Goal: Task Accomplishment & Management: Use online tool/utility

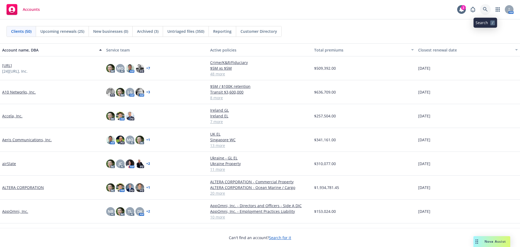
click at [483, 8] on link at bounding box center [485, 9] width 11 height 11
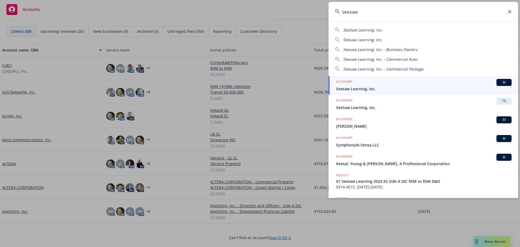
type input "seesaw"
click at [387, 84] on div "ACCOUNT BI" at bounding box center [424, 82] width 176 height 7
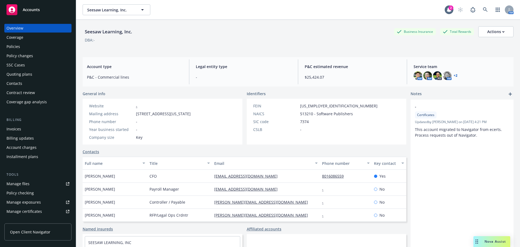
click at [61, 47] on div "Policies" at bounding box center [38, 46] width 63 height 9
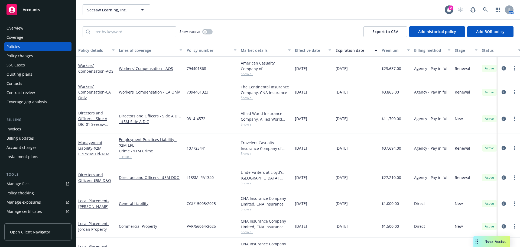
click at [85, 89] on div "Workers' Compensation - CA Only" at bounding box center [96, 91] width 36 height 17
click at [84, 96] on span "- CA Only" at bounding box center [94, 94] width 33 height 11
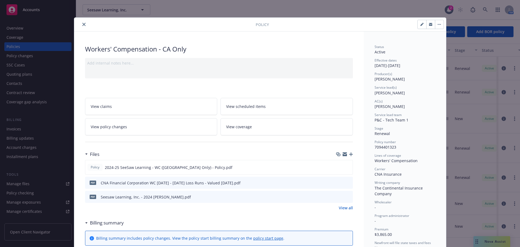
click at [81, 23] on button "close" at bounding box center [84, 24] width 7 height 7
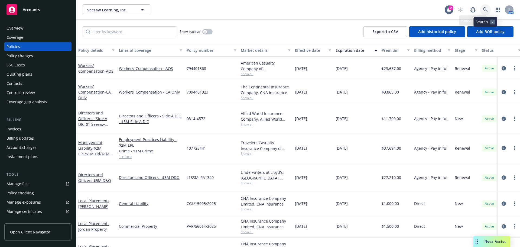
click at [482, 5] on link at bounding box center [485, 9] width 11 height 11
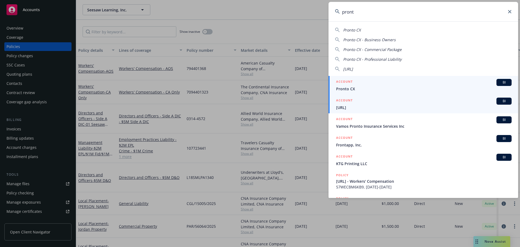
type input "pront"
click at [406, 100] on div "ACCOUNT BI" at bounding box center [424, 101] width 176 height 7
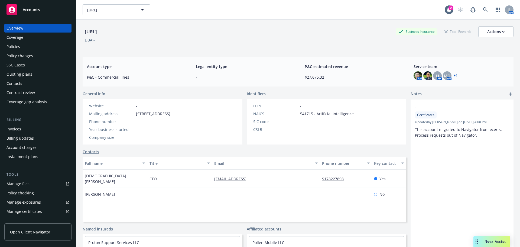
click at [43, 46] on div "Policies" at bounding box center [38, 46] width 63 height 9
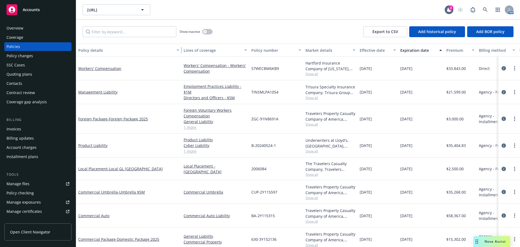
drag, startPoint x: 115, startPoint y: 50, endPoint x: 179, endPoint y: 53, distance: 64.8
click at [179, 53] on div "button" at bounding box center [178, 50] width 3 height 12
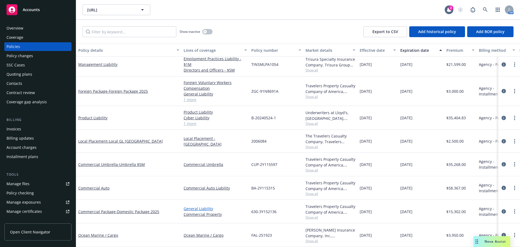
scroll to position [32, 0]
click at [106, 185] on link "Commercial Auto" at bounding box center [93, 187] width 31 height 5
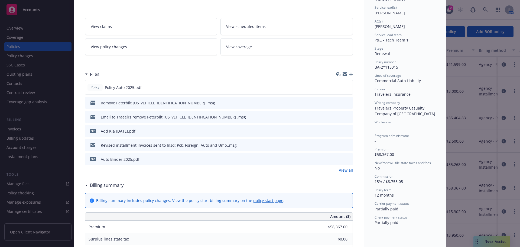
scroll to position [81, 0]
click at [340, 169] on link "View all" at bounding box center [346, 169] width 14 height 6
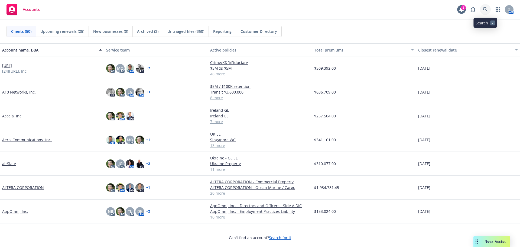
click at [486, 10] on icon at bounding box center [485, 9] width 5 height 5
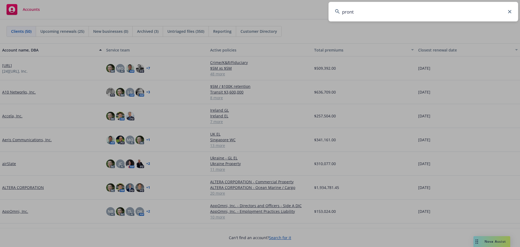
type input "pronto"
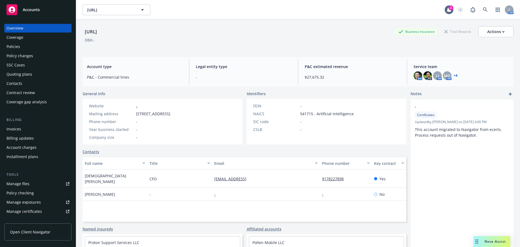
click at [62, 46] on div "Policies" at bounding box center [38, 46] width 63 height 9
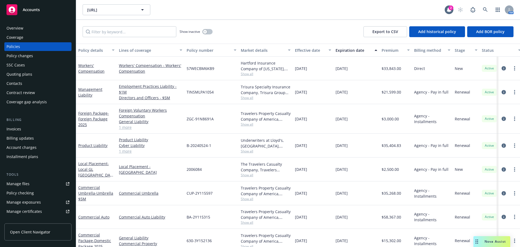
click at [117, 51] on button "Lines of coverage" at bounding box center [151, 50] width 68 height 13
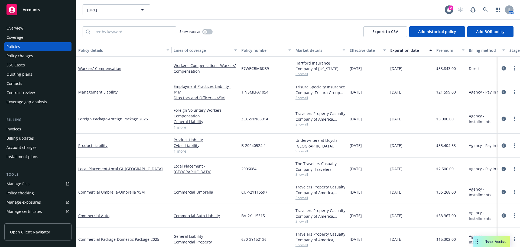
drag, startPoint x: 116, startPoint y: 51, endPoint x: 171, endPoint y: 49, distance: 54.7
click at [170, 49] on div "button" at bounding box center [168, 50] width 3 height 12
click at [144, 121] on span "- Foreign Package 2025" at bounding box center [128, 118] width 40 height 5
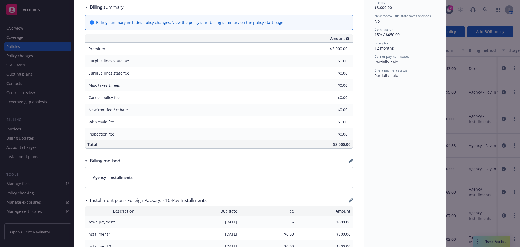
scroll to position [352, 0]
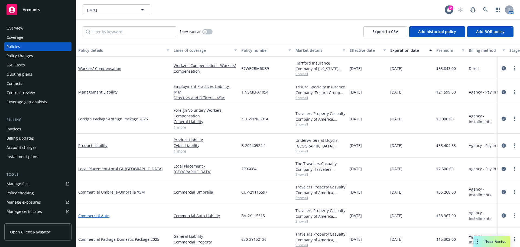
click at [104, 214] on link "Commercial Auto" at bounding box center [93, 215] width 31 height 5
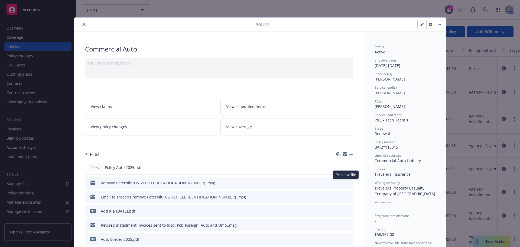
click at [345, 183] on icon "preview file" at bounding box center [347, 182] width 5 height 4
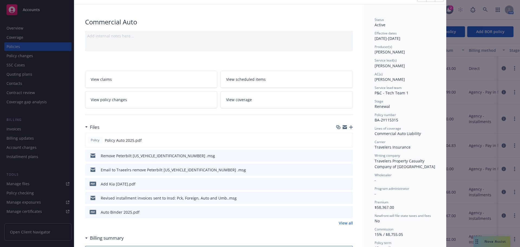
click at [345, 183] on icon "preview file" at bounding box center [347, 183] width 5 height 4
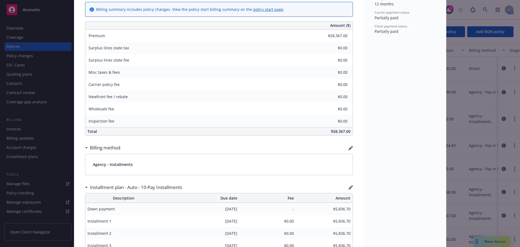
scroll to position [352, 0]
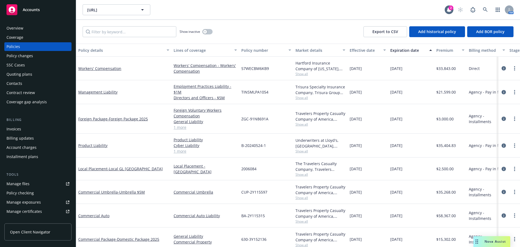
click at [23, 125] on div "Invoices" at bounding box center [38, 129] width 63 height 9
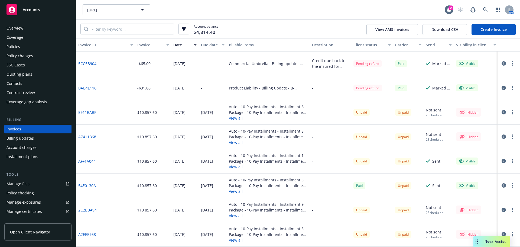
drag, startPoint x: 104, startPoint y: 45, endPoint x: 135, endPoint y: 47, distance: 31.2
click at [135, 47] on div "Invoice ID Invoice amount Date issued Due date Billable items Description Clien…" at bounding box center [298, 44] width 444 height 13
click at [90, 160] on link "AFF1A044" at bounding box center [86, 161] width 17 height 6
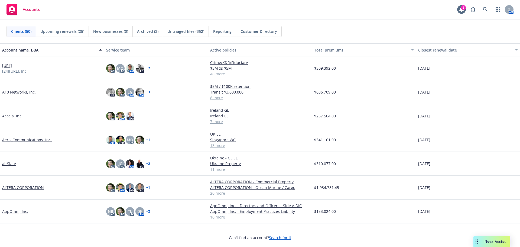
click at [11, 67] on link "[URL]" at bounding box center [7, 66] width 10 height 6
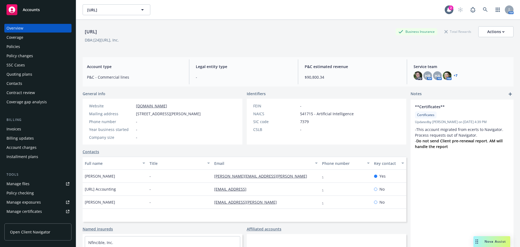
click at [22, 46] on div "Policies" at bounding box center [38, 46] width 63 height 9
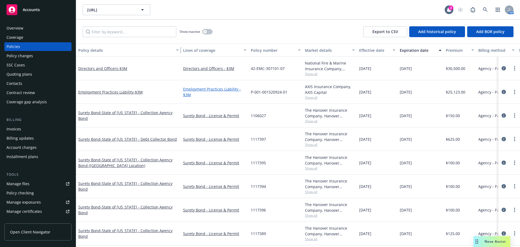
drag, startPoint x: 116, startPoint y: 51, endPoint x: 216, endPoint y: 87, distance: 106.6
click at [180, 55] on button "Policy details" at bounding box center [128, 50] width 105 height 13
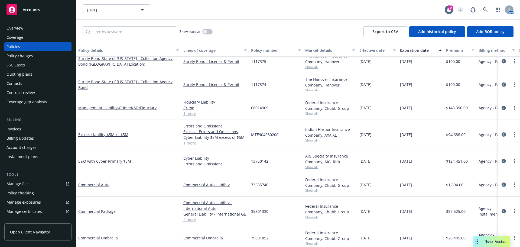
scroll to position [924, 0]
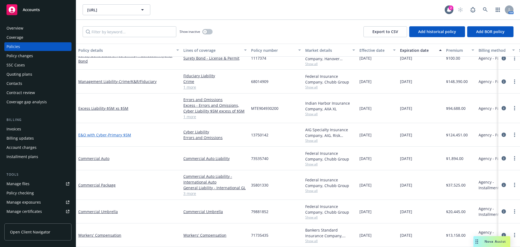
click at [122, 133] on span "- Primary $5M" at bounding box center [119, 134] width 24 height 5
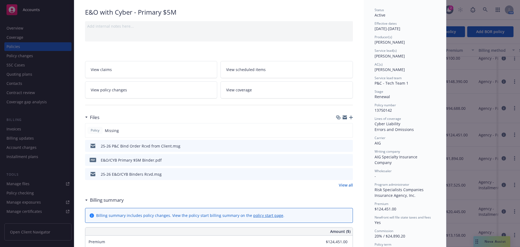
scroll to position [27, 0]
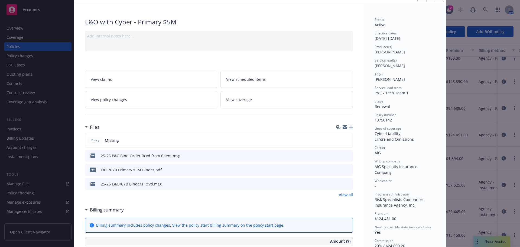
click at [349, 183] on div "25-26 E&O/CYB Binders Rcvd.msg" at bounding box center [219, 184] width 268 height 12
click at [347, 183] on icon "preview file" at bounding box center [347, 183] width 5 height 4
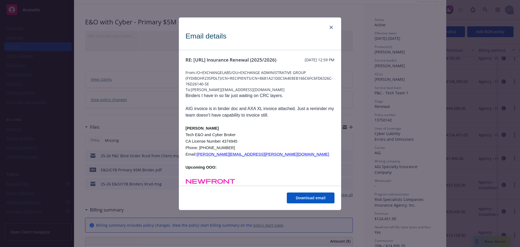
click at [307, 192] on div "Download email" at bounding box center [260, 198] width 162 height 24
click at [319, 197] on span "Download email" at bounding box center [311, 197] width 30 height 5
drag, startPoint x: 332, startPoint y: 29, endPoint x: 355, endPoint y: 33, distance: 23.4
click at [332, 29] on link "close" at bounding box center [331, 27] width 7 height 7
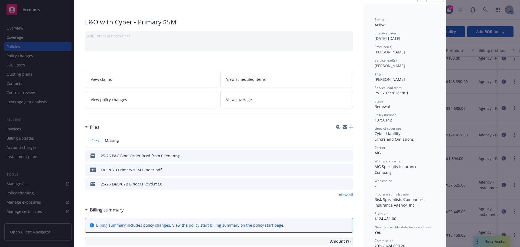
scroll to position [0, 0]
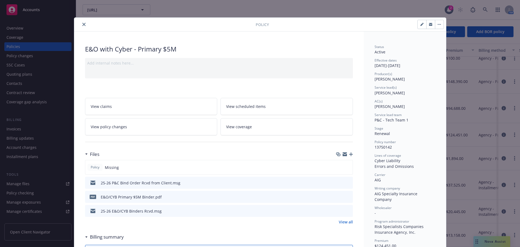
click at [82, 25] on icon "close" at bounding box center [83, 24] width 3 height 3
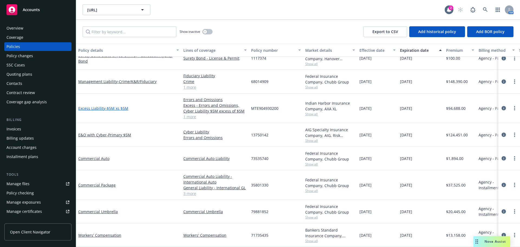
click at [121, 106] on span "- $5M xs $5M" at bounding box center [116, 108] width 23 height 5
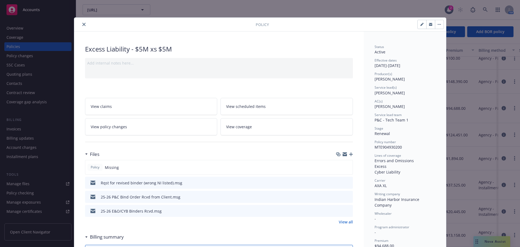
click at [83, 24] on icon "close" at bounding box center [83, 24] width 3 height 3
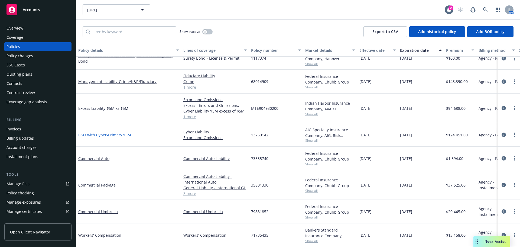
click at [128, 132] on span "- Primary $5M" at bounding box center [119, 134] width 24 height 5
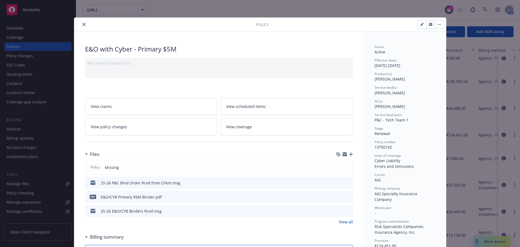
scroll to position [16, 0]
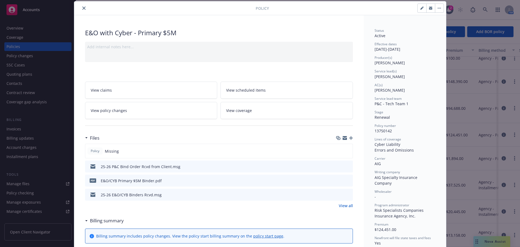
click at [337, 181] on icon "download file" at bounding box center [339, 180] width 4 height 4
click at [82, 9] on icon "close" at bounding box center [83, 8] width 3 height 3
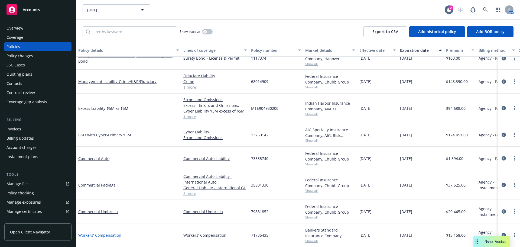
click at [96, 232] on link "Workers' Compensation" at bounding box center [99, 234] width 43 height 5
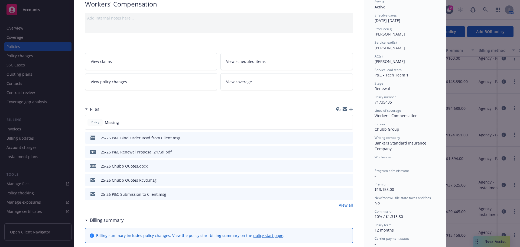
scroll to position [54, 0]
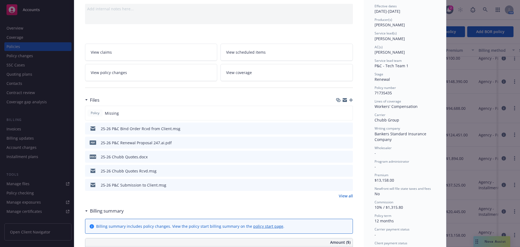
click at [345, 128] on icon "preview file" at bounding box center [347, 128] width 5 height 4
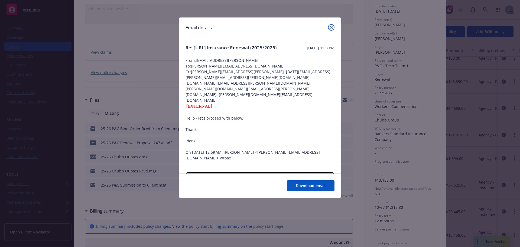
click at [330, 28] on icon "close" at bounding box center [331, 27] width 3 height 3
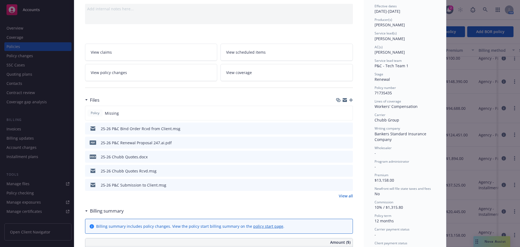
drag, startPoint x: 418, startPoint y: 132, endPoint x: 504, endPoint y: 125, distance: 86.4
click at [418, 132] on span "Bankers Standard Insurance Company" at bounding box center [401, 136] width 53 height 11
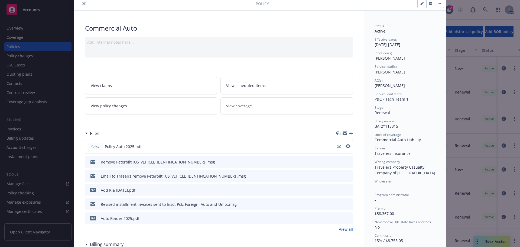
scroll to position [27, 0]
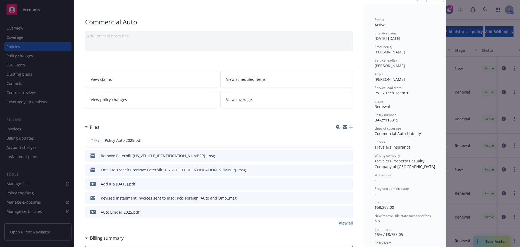
click at [478, 26] on div "Policy Commercial Auto Add internal notes here... View claims View scheduled it…" at bounding box center [260, 123] width 520 height 247
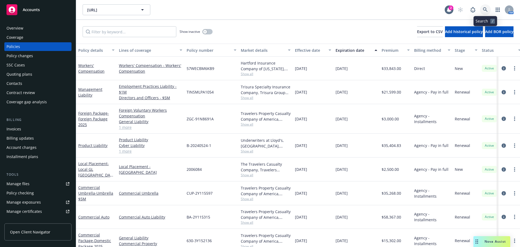
click at [483, 14] on link at bounding box center [485, 9] width 11 height 11
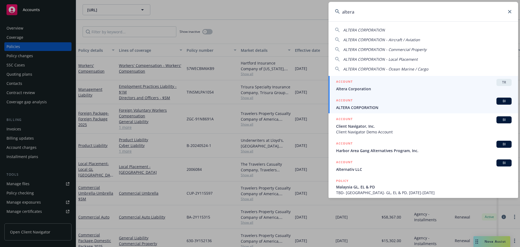
type input "altera"
click at [405, 102] on div "ACCOUNT BI" at bounding box center [424, 101] width 176 height 7
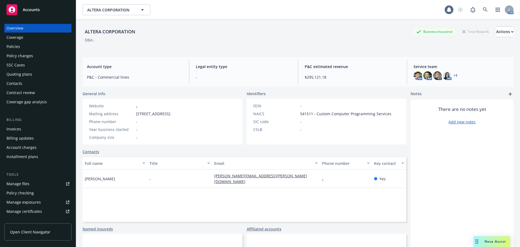
click at [42, 49] on div "Policies" at bounding box center [38, 46] width 63 height 9
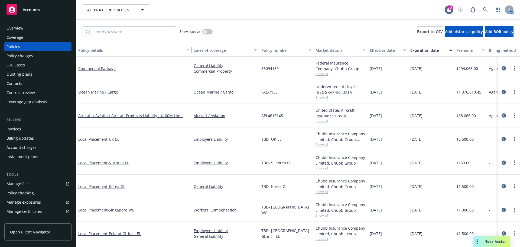
drag, startPoint x: 115, startPoint y: 51, endPoint x: 192, endPoint y: 53, distance: 77.0
click at [190, 53] on div "button" at bounding box center [188, 50] width 3 height 12
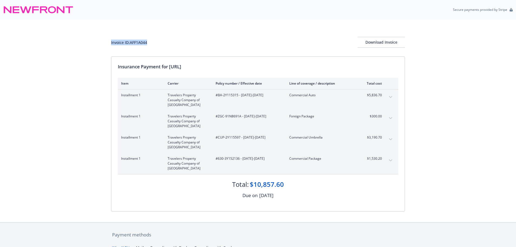
drag, startPoint x: 157, startPoint y: 41, endPoint x: 111, endPoint y: 41, distance: 46.6
click at [111, 41] on div "Invoice ID: AFF1A044 Download Invoice Insurance Payment for [URL] Item Carrier …" at bounding box center [258, 121] width 516 height 203
copy div "Invoice ID: AFF1A044"
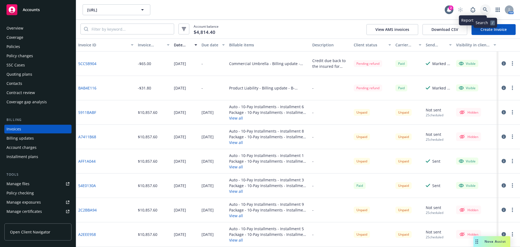
click at [481, 11] on link at bounding box center [485, 9] width 11 height 11
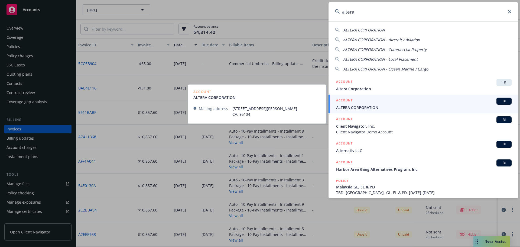
type input "altera"
click at [365, 107] on span "ALTERA CORPORATION" at bounding box center [424, 108] width 176 height 6
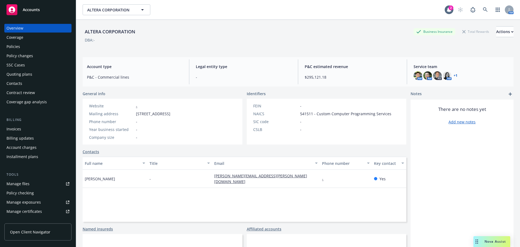
click at [31, 46] on div "Policies" at bounding box center [38, 46] width 63 height 9
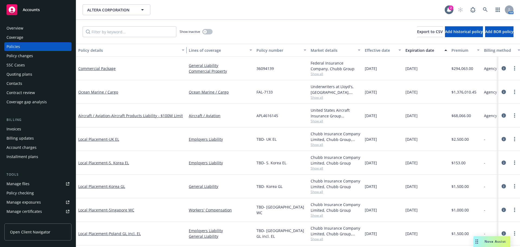
drag, startPoint x: 115, startPoint y: 51, endPoint x: 188, endPoint y: 51, distance: 72.3
click at [185, 51] on div "button" at bounding box center [184, 50] width 3 height 12
click at [108, 66] on div "Commercial Package" at bounding box center [132, 69] width 109 height 6
click at [106, 67] on link "Commercial Package" at bounding box center [96, 68] width 37 height 5
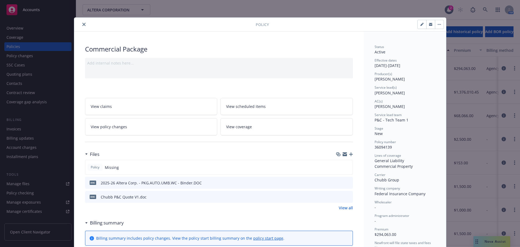
click at [335, 181] on div "DOC 2025-26 Altera Corp. - PKG.AUTO.UMB.WC - Binder.DOC" at bounding box center [219, 183] width 268 height 12
click at [337, 183] on icon "download file" at bounding box center [339, 182] width 4 height 4
click at [83, 25] on icon "close" at bounding box center [83, 24] width 3 height 3
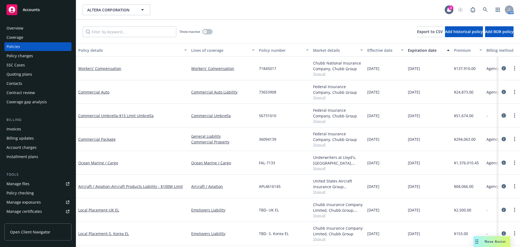
click at [502, 115] on icon "circleInformation" at bounding box center [504, 115] width 4 height 4
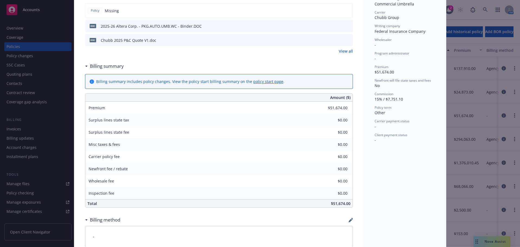
scroll to position [236, 0]
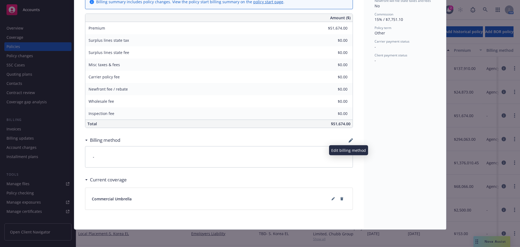
click at [349, 140] on icon "button" at bounding box center [351, 140] width 4 height 4
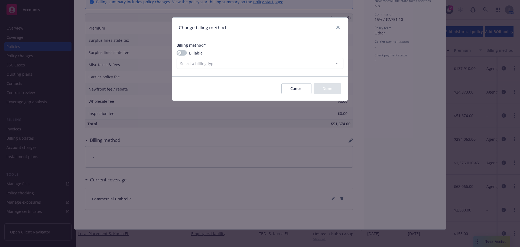
click at [176, 51] on div "Billing method* Billable Select a billing type Agency - Financed Agency - Insta…" at bounding box center [260, 55] width 176 height 27
click at [181, 51] on button "button" at bounding box center [182, 52] width 10 height 5
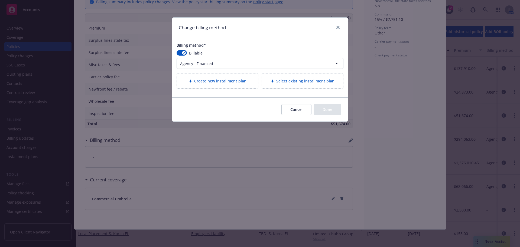
click at [196, 63] on html "Accounts Overview Coverage Policies Policy changes SSC Cases Quoting plans Cont…" at bounding box center [260, 123] width 520 height 247
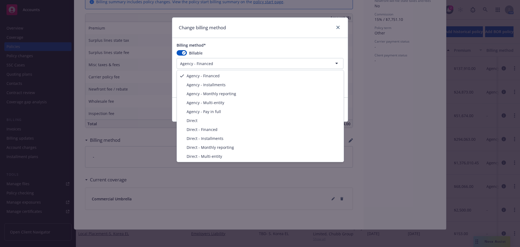
select select "AGENCY_PAY_IN_FULL"
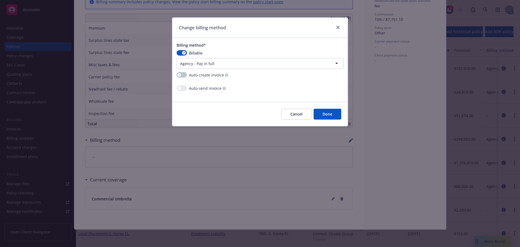
click at [328, 112] on button "Done" at bounding box center [328, 114] width 28 height 11
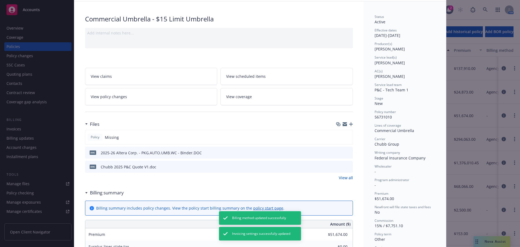
scroll to position [0, 0]
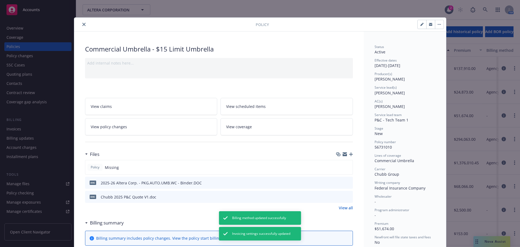
click at [83, 25] on icon "close" at bounding box center [83, 24] width 3 height 3
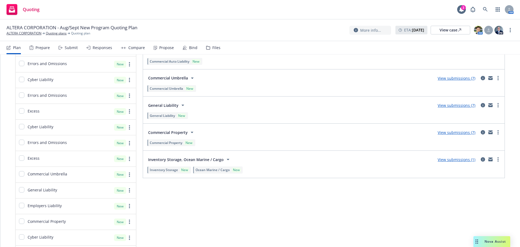
scroll to position [758, 0]
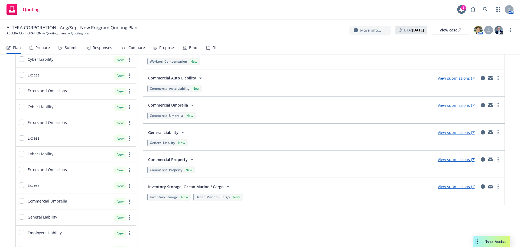
click at [447, 104] on link "View submissions (7)" at bounding box center [457, 105] width 38 height 5
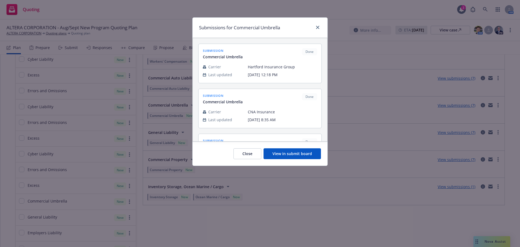
click at [300, 157] on button "View in submit board" at bounding box center [292, 153] width 57 height 11
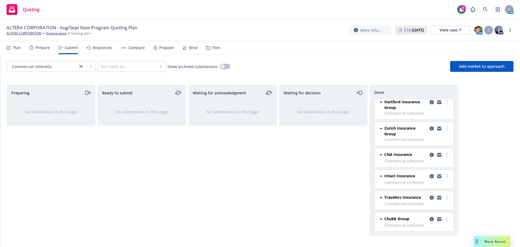
scroll to position [31, 0]
click at [430, 220] on icon "copy logging email" at bounding box center [432, 218] width 4 height 4
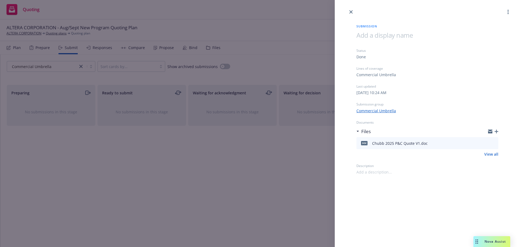
click at [283, 165] on div "Submission Status Done Lines of coverage Commercial Umbrella Last updated [DATE…" at bounding box center [260, 123] width 520 height 247
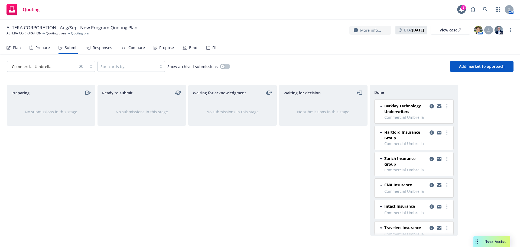
click at [115, 51] on div "Plan Prepare Submit Responses Compare Propose Bind Files" at bounding box center [114, 47] width 214 height 13
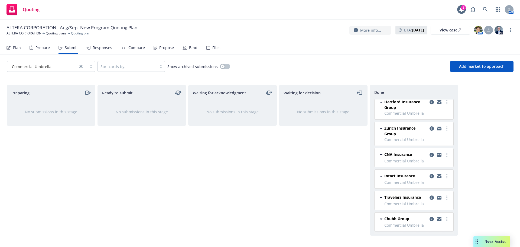
scroll to position [31, 0]
click at [444, 215] on link "more" at bounding box center [447, 218] width 7 height 7
click at [427, 179] on link "Add accepted decision" at bounding box center [419, 174] width 54 height 11
select select "12"
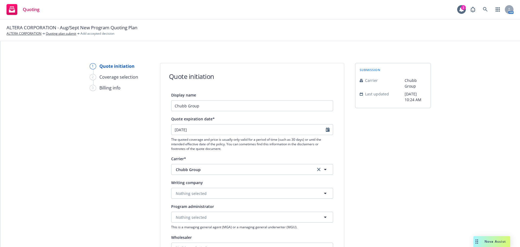
scroll to position [81, 0]
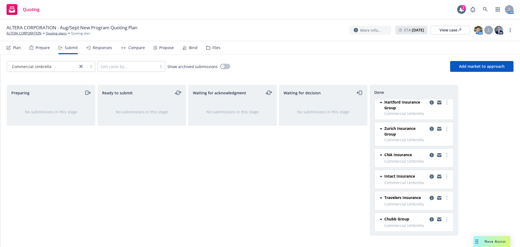
scroll to position [31, 0]
click at [444, 217] on link "more" at bounding box center [447, 218] width 7 height 7
click at [435, 176] on span "Add accepted decision" at bounding box center [419, 174] width 54 height 5
select select "12"
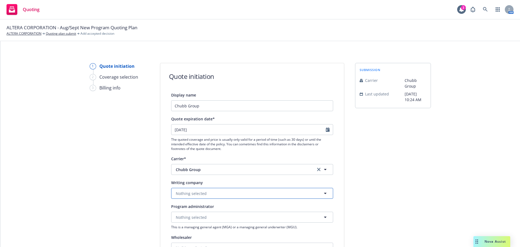
click at [207, 194] on button "Nothing selected" at bounding box center [252, 193] width 162 height 11
type input "federa"
click at [210, 181] on div "Federal Insurance Company Domestic - 20281" at bounding box center [202, 175] width 55 height 14
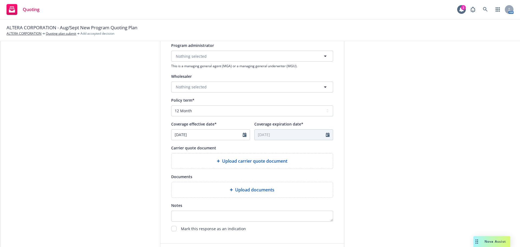
scroll to position [163, 0]
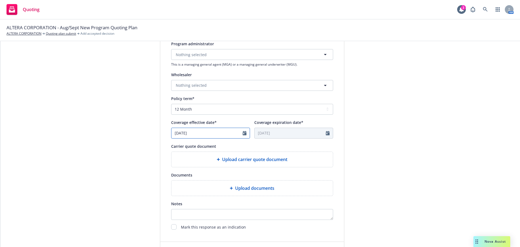
select select "7"
drag, startPoint x: 217, startPoint y: 135, endPoint x: 147, endPoint y: 136, distance: 70.4
click at [147, 136] on div "1 Quote initiation 2 Coverage selection 3 Billing info Quote initiation Display…" at bounding box center [260, 81] width 507 height 363
type input "[DATE]"
click at [178, 105] on select "Select policy term 12 Month 6 Month 4 Month 3 Month 2 Month 1 Month 36 Month (3…" at bounding box center [252, 109] width 162 height 11
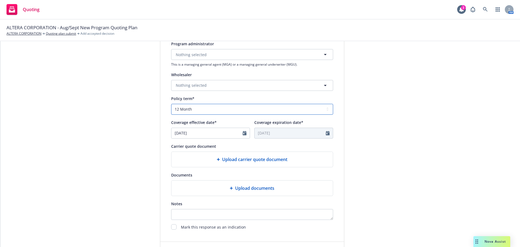
select select "other"
click at [171, 104] on select "Select policy term 12 Month 6 Month 4 Month 3 Month 2 Month 1 Month 36 Month (3…" at bounding box center [252, 109] width 162 height 11
select select "7"
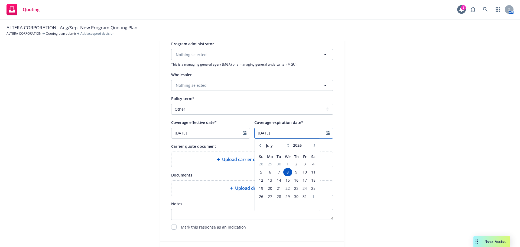
drag, startPoint x: 282, startPoint y: 134, endPoint x: 211, endPoint y: 131, distance: 71.0
click at [211, 131] on div "Coverage effective date* [DATE] Coverage expiration date* [DATE] January Februa…" at bounding box center [252, 129] width 162 height 20
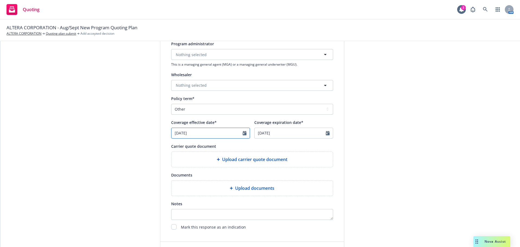
select select "7"
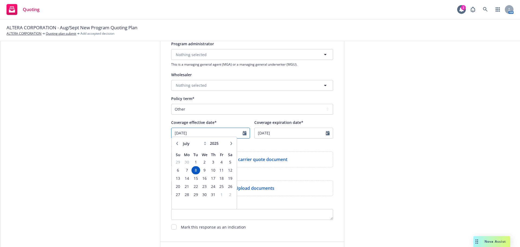
drag, startPoint x: 205, startPoint y: 132, endPoint x: 155, endPoint y: 131, distance: 49.6
click at [156, 131] on div "1 Quote initiation 2 Coverage selection 3 Billing info Quote initiation Display…" at bounding box center [260, 81] width 507 height 363
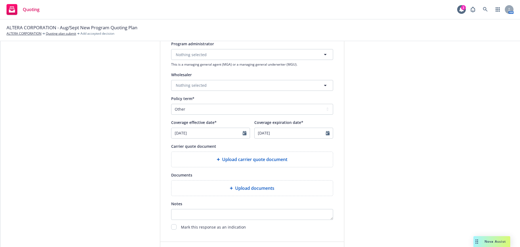
type input "[DATE]"
select select "7"
type input "[DATE]"
click at [155, 131] on div "1 Quote initiation 2 Coverage selection 3 Billing info Quote initiation Display…" at bounding box center [260, 81] width 507 height 363
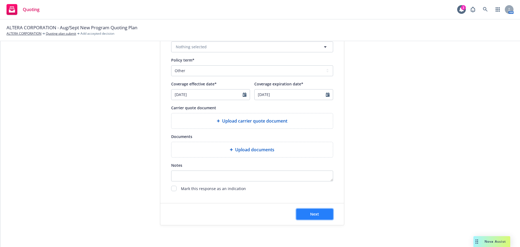
click at [314, 212] on span "Next" at bounding box center [314, 213] width 9 height 5
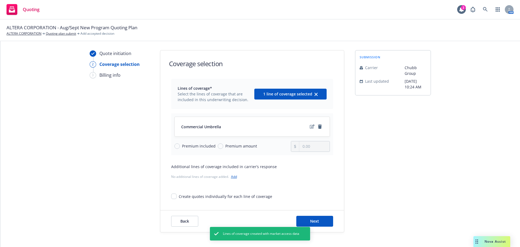
scroll to position [20, 0]
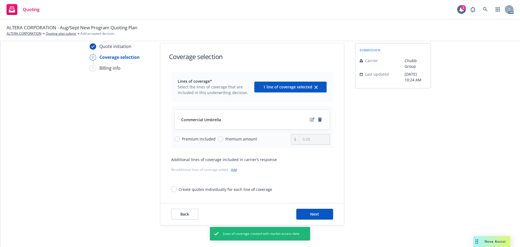
click at [226, 142] on div "Premium included Premium amount" at bounding box center [232, 139] width 117 height 11
click at [225, 138] on span "Premium amount" at bounding box center [241, 139] width 32 height 6
click at [222, 138] on input "Premium amount" at bounding box center [220, 138] width 5 height 5
radio input "true"
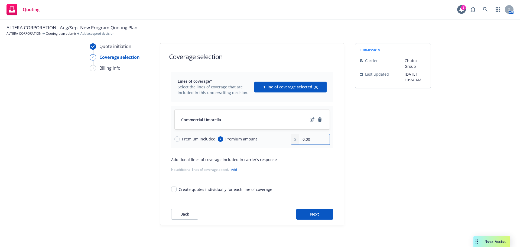
click at [308, 135] on input "0.00" at bounding box center [314, 139] width 30 height 10
paste input "51,674"
type input "51,674.00"
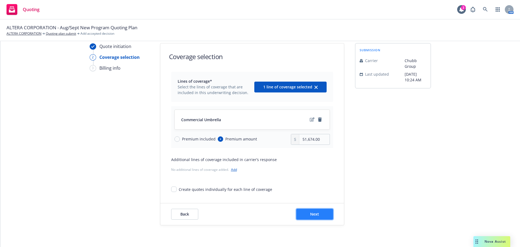
click at [317, 213] on span "Next" at bounding box center [314, 213] width 9 height 5
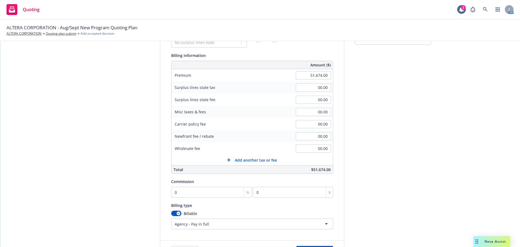
scroll to position [100, 0]
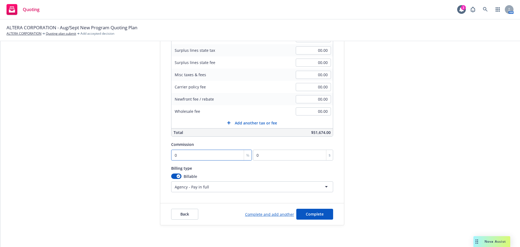
click at [222, 155] on input "0" at bounding box center [211, 155] width 81 height 11
type input "1"
type input "516.74"
type input "15"
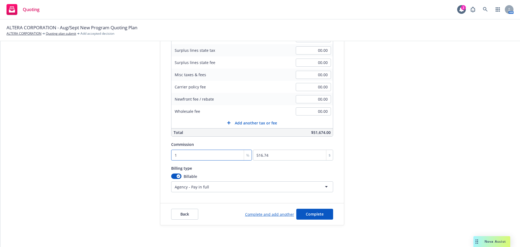
type input "7751.1"
type input "15"
click at [316, 214] on span "Complete" at bounding box center [315, 213] width 18 height 5
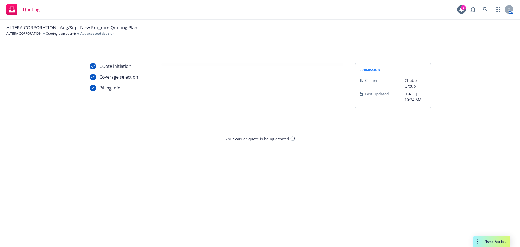
scroll to position [0, 0]
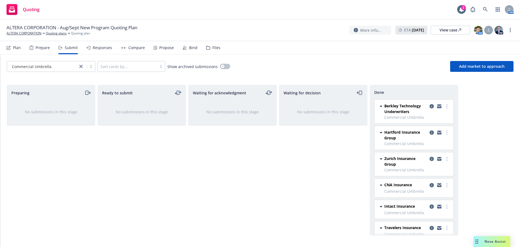
click at [165, 50] on div "Propose" at bounding box center [166, 48] width 15 height 4
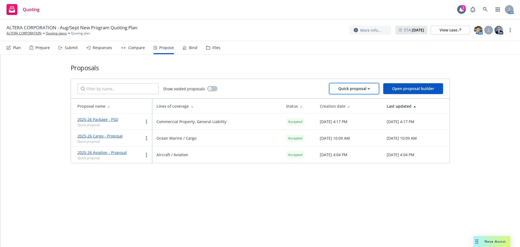
click at [346, 89] on div "Quick proposal" at bounding box center [354, 88] width 32 height 10
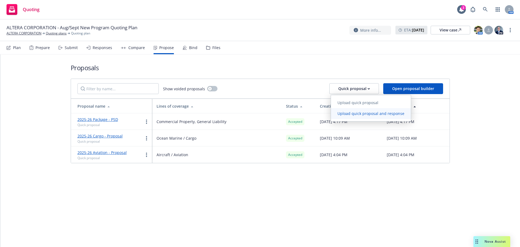
click at [364, 112] on span "Upload quick proposal and response" at bounding box center [371, 113] width 80 height 5
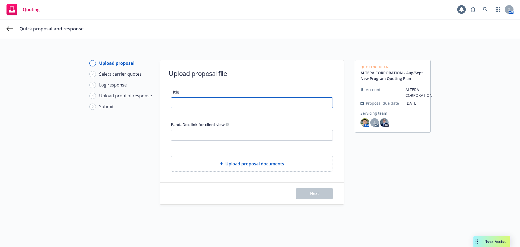
click at [202, 105] on input "Title" at bounding box center [251, 103] width 161 height 10
paste input "Umbrella"
click at [174, 102] on input "Umbrella" at bounding box center [251, 103] width 161 height 10
click at [219, 99] on input "2025-26 Umbrella" at bounding box center [251, 103] width 161 height 10
type input "2025-26 Umbrella"
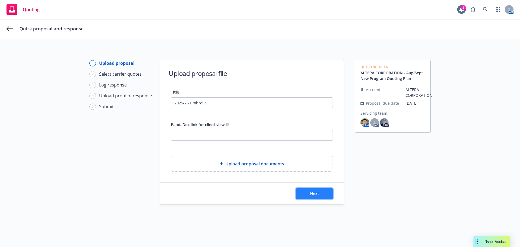
click at [311, 199] on button "Next" at bounding box center [314, 193] width 37 height 11
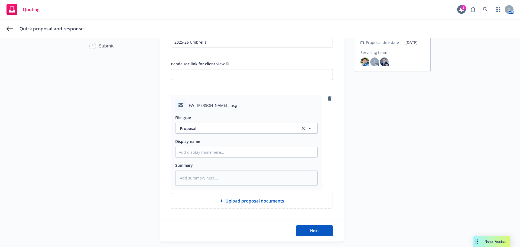
scroll to position [77, 0]
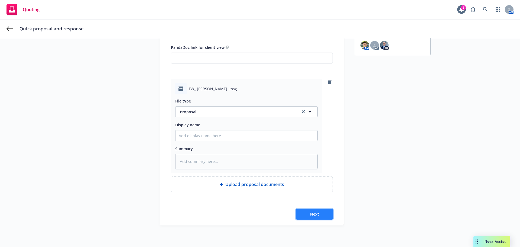
click at [323, 217] on button "Next" at bounding box center [314, 214] width 37 height 11
type textarea "x"
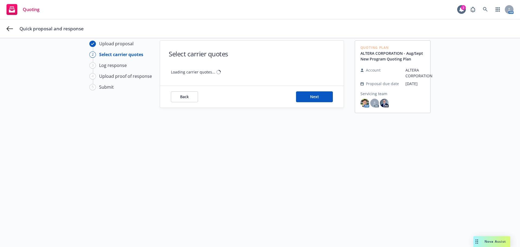
scroll to position [20, 0]
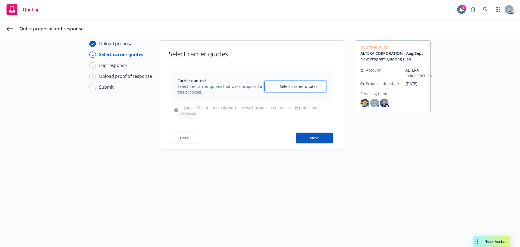
click at [270, 88] on button "Select carrier quotes" at bounding box center [295, 86] width 62 height 11
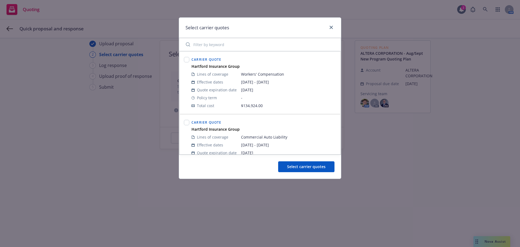
click at [228, 47] on input "Filter by keyword" at bounding box center [260, 44] width 155 height 11
type input "chubb"
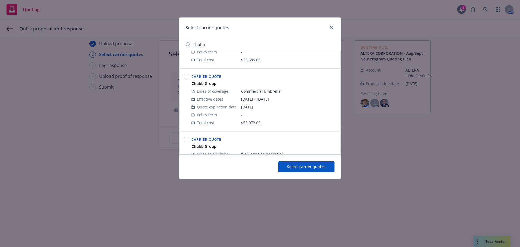
scroll to position [99, 0]
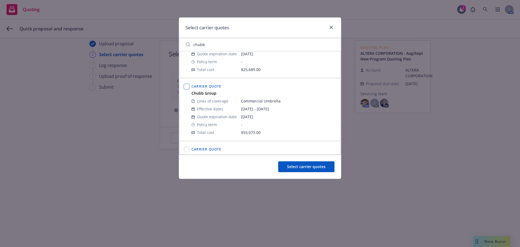
click at [187, 86] on input "checkbox" at bounding box center [186, 86] width 5 height 5
checkbox input "true"
click at [311, 169] on span "Select carrier quotes" at bounding box center [306, 166] width 38 height 5
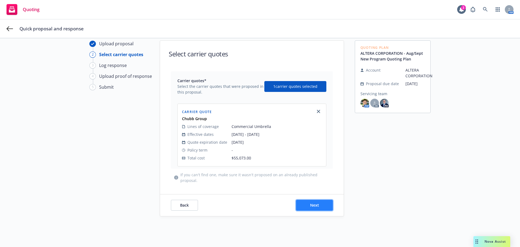
click at [312, 202] on button "Next" at bounding box center [314, 205] width 37 height 11
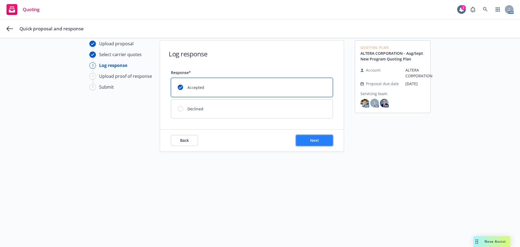
click at [321, 140] on button "Next" at bounding box center [314, 140] width 37 height 11
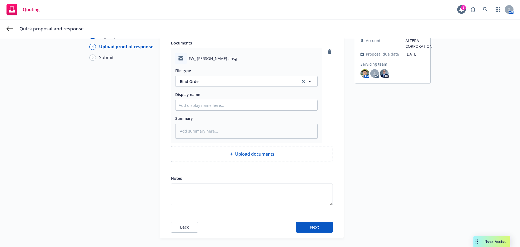
scroll to position [62, 0]
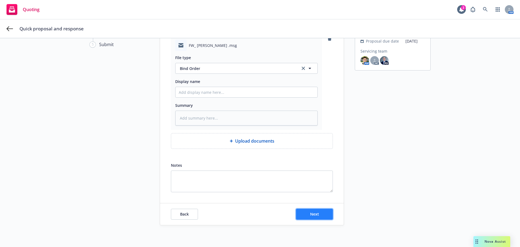
click at [310, 210] on button "Next" at bounding box center [314, 214] width 37 height 11
type textarea "x"
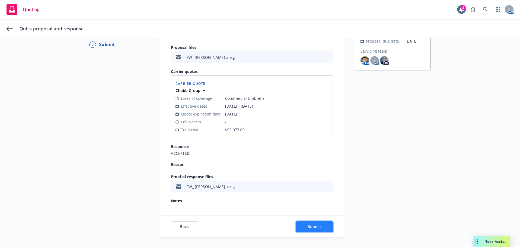
click at [315, 225] on span "Submit" at bounding box center [314, 226] width 13 height 5
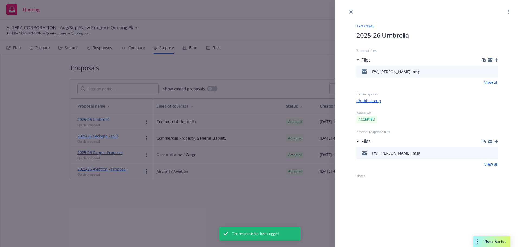
click at [348, 11] on div at bounding box center [427, 7] width 185 height 15
click at [350, 12] on icon "close" at bounding box center [350, 11] width 3 height 3
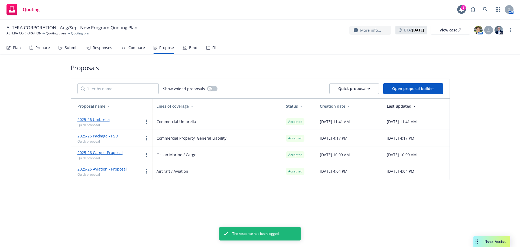
click at [189, 49] on div "Bind" at bounding box center [193, 48] width 8 height 4
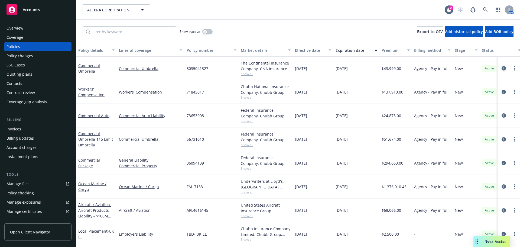
click at [502, 70] on icon "circleInformation" at bounding box center [504, 68] width 4 height 4
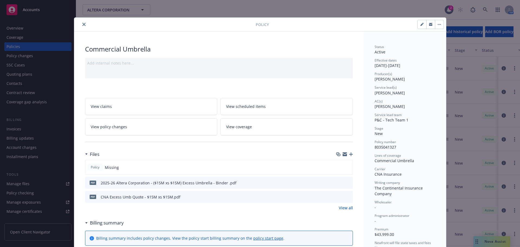
click at [239, 127] on span "View coverage" at bounding box center [239, 127] width 26 height 6
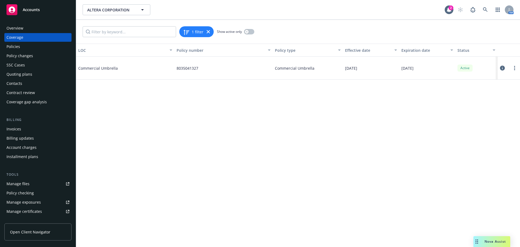
click at [502, 67] on icon at bounding box center [502, 68] width 5 height 5
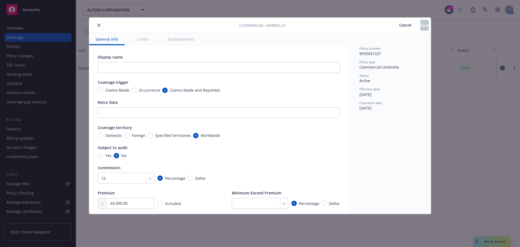
scroll to position [135, 0]
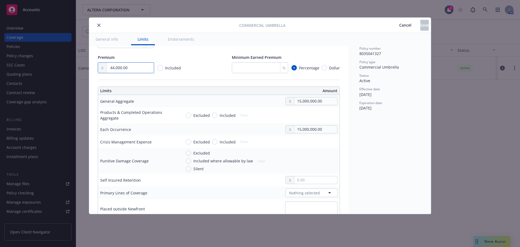
drag, startPoint x: 141, startPoint y: 70, endPoint x: 40, endPoint y: 72, distance: 101.1
click at [51, 71] on div "Commercial Umbrella Cancel Save General info Limits Endorsements Display name C…" at bounding box center [260, 123] width 520 height 247
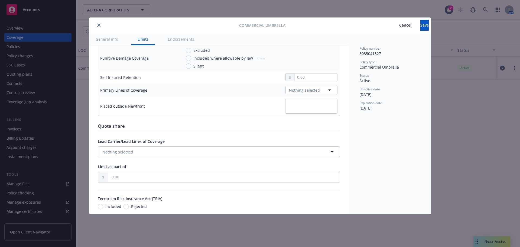
scroll to position [217, 0]
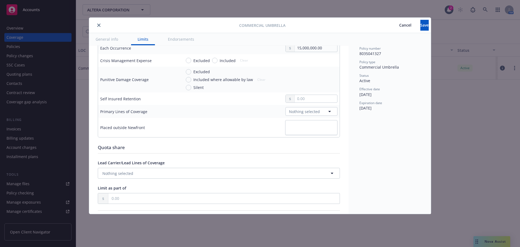
type input "43,999.00"
click at [297, 112] on span "Nothing selected" at bounding box center [304, 112] width 31 height 6
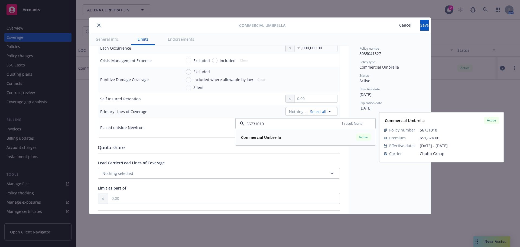
click at [268, 135] on strong "Commercial Umbrella" at bounding box center [261, 137] width 40 height 5
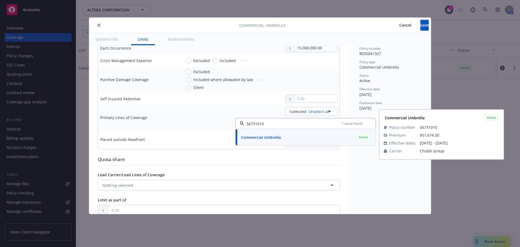
type input "56731010"
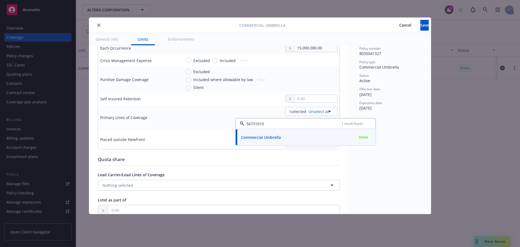
click at [381, 90] on div "Effective date" at bounding box center [389, 89] width 61 height 5
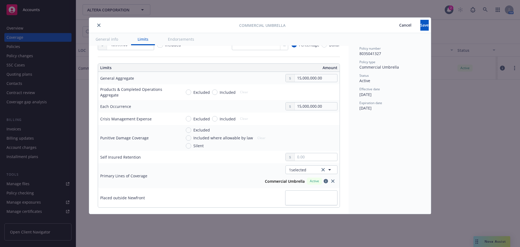
scroll to position [190, 0]
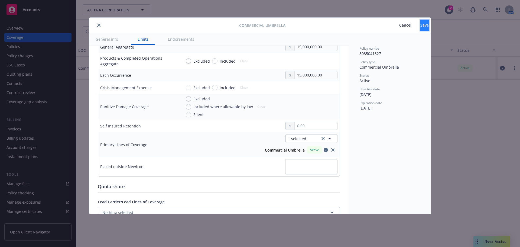
click at [421, 28] on button "Save" at bounding box center [424, 25] width 8 height 11
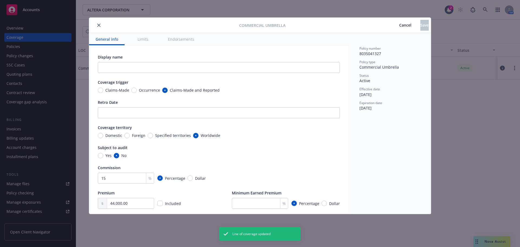
type input "43,999.00"
click at [100, 24] on icon "close" at bounding box center [98, 25] width 3 height 3
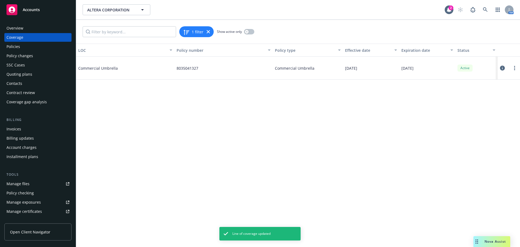
click at [43, 48] on div "Policies" at bounding box center [38, 46] width 63 height 9
